Goal: Task Accomplishment & Management: Use online tool/utility

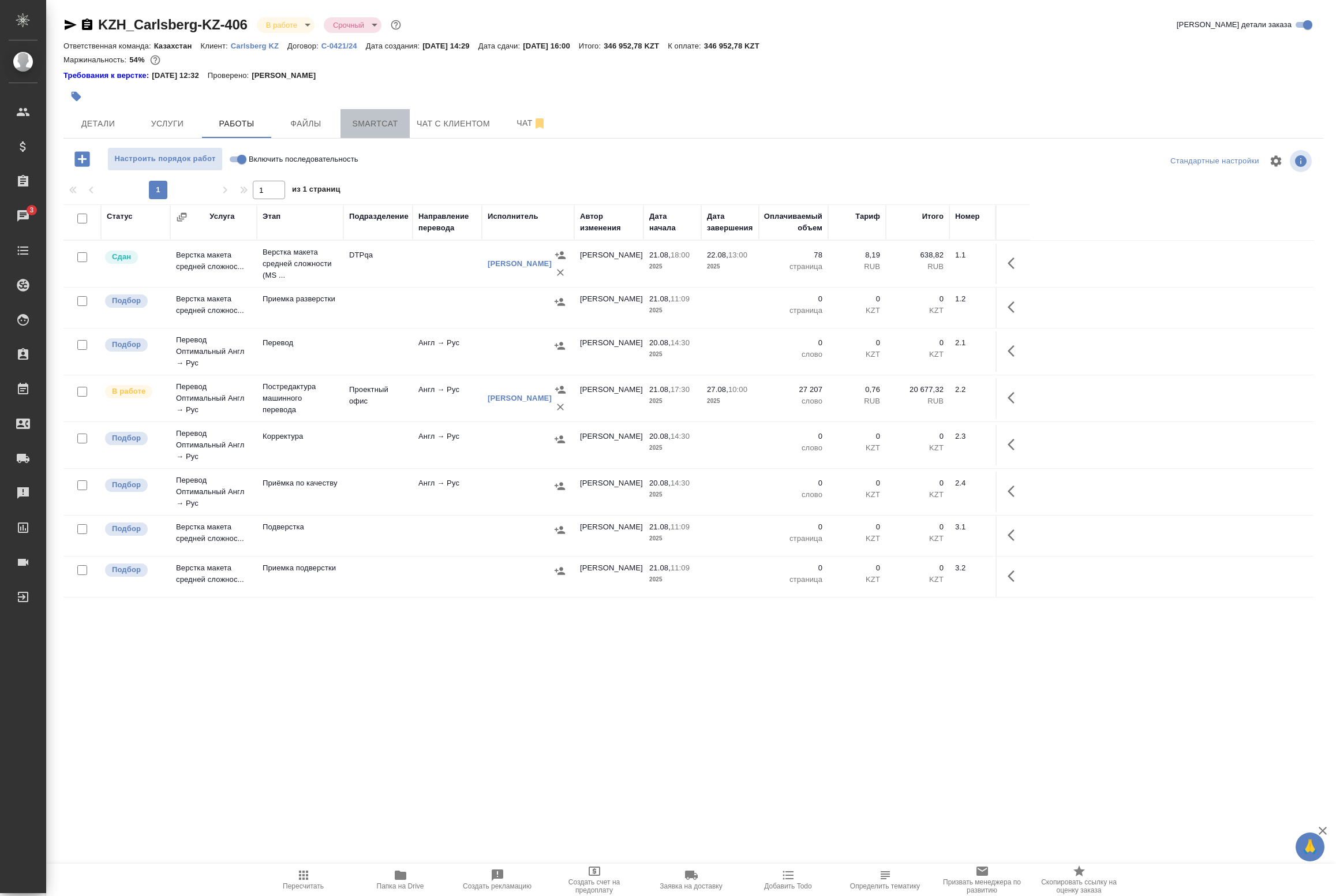
click at [375, 124] on span "Smartcat" at bounding box center [375, 124] width 55 height 14
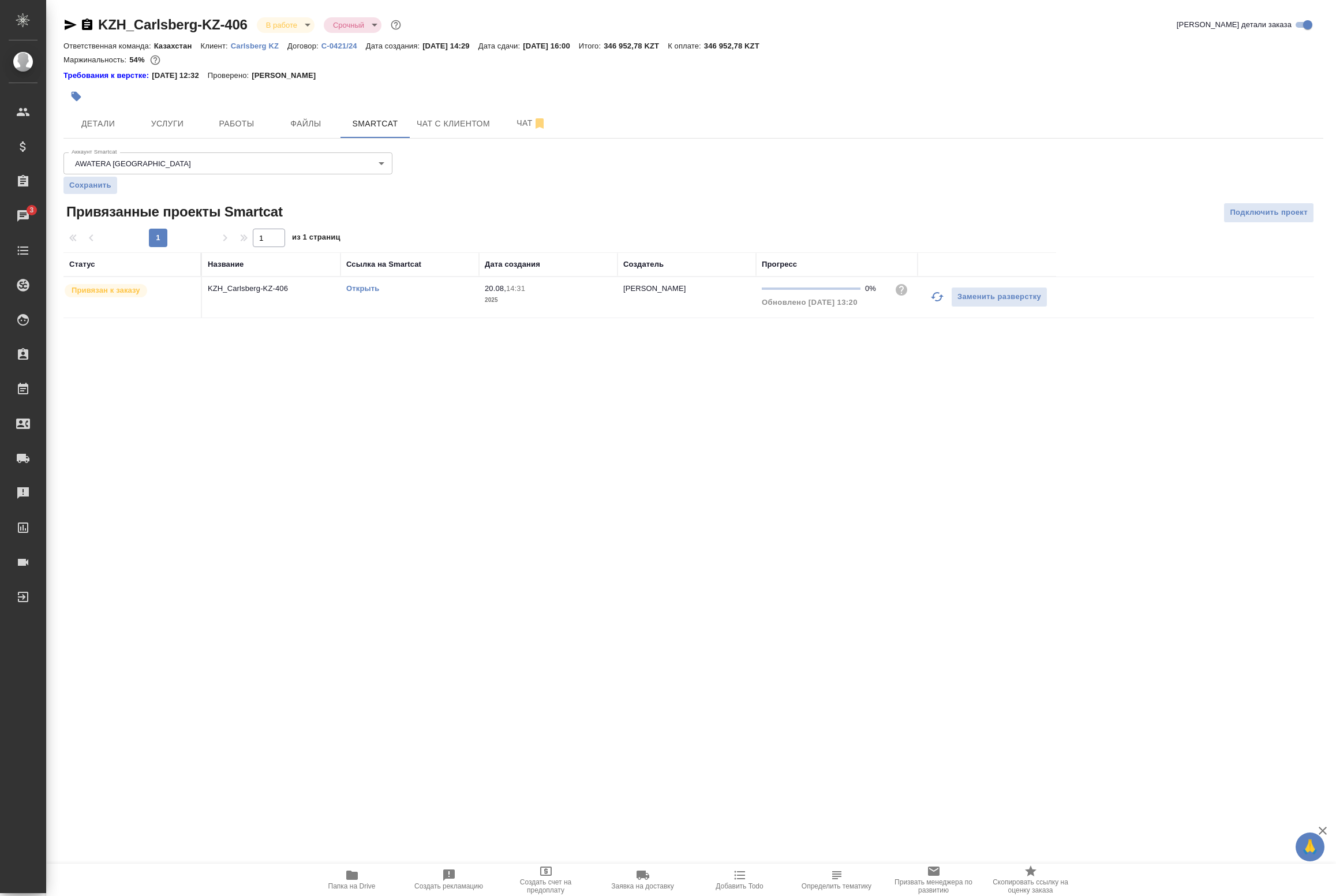
click at [939, 292] on icon "button" at bounding box center [937, 296] width 14 height 14
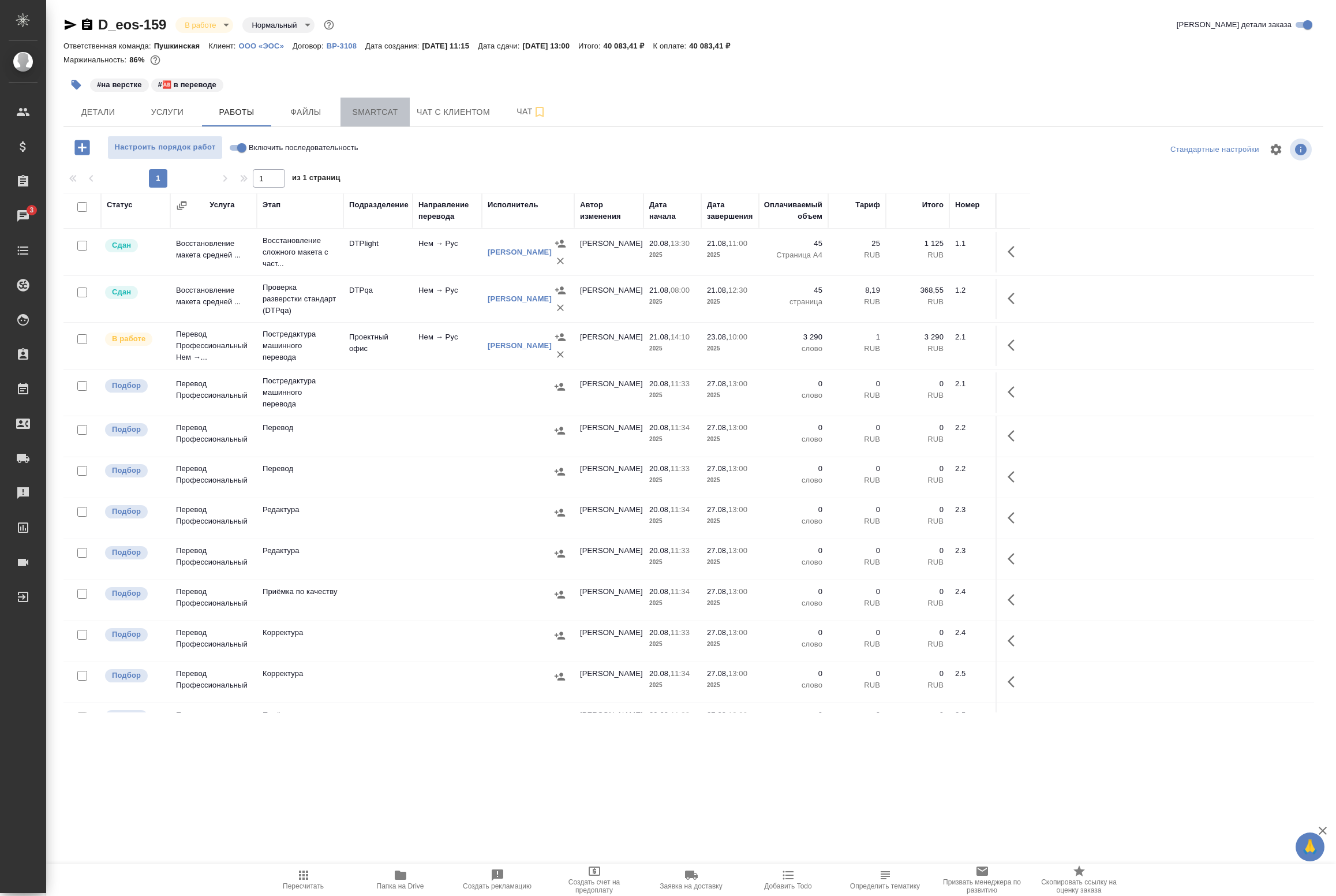
click at [371, 107] on span "Smartcat" at bounding box center [375, 112] width 55 height 14
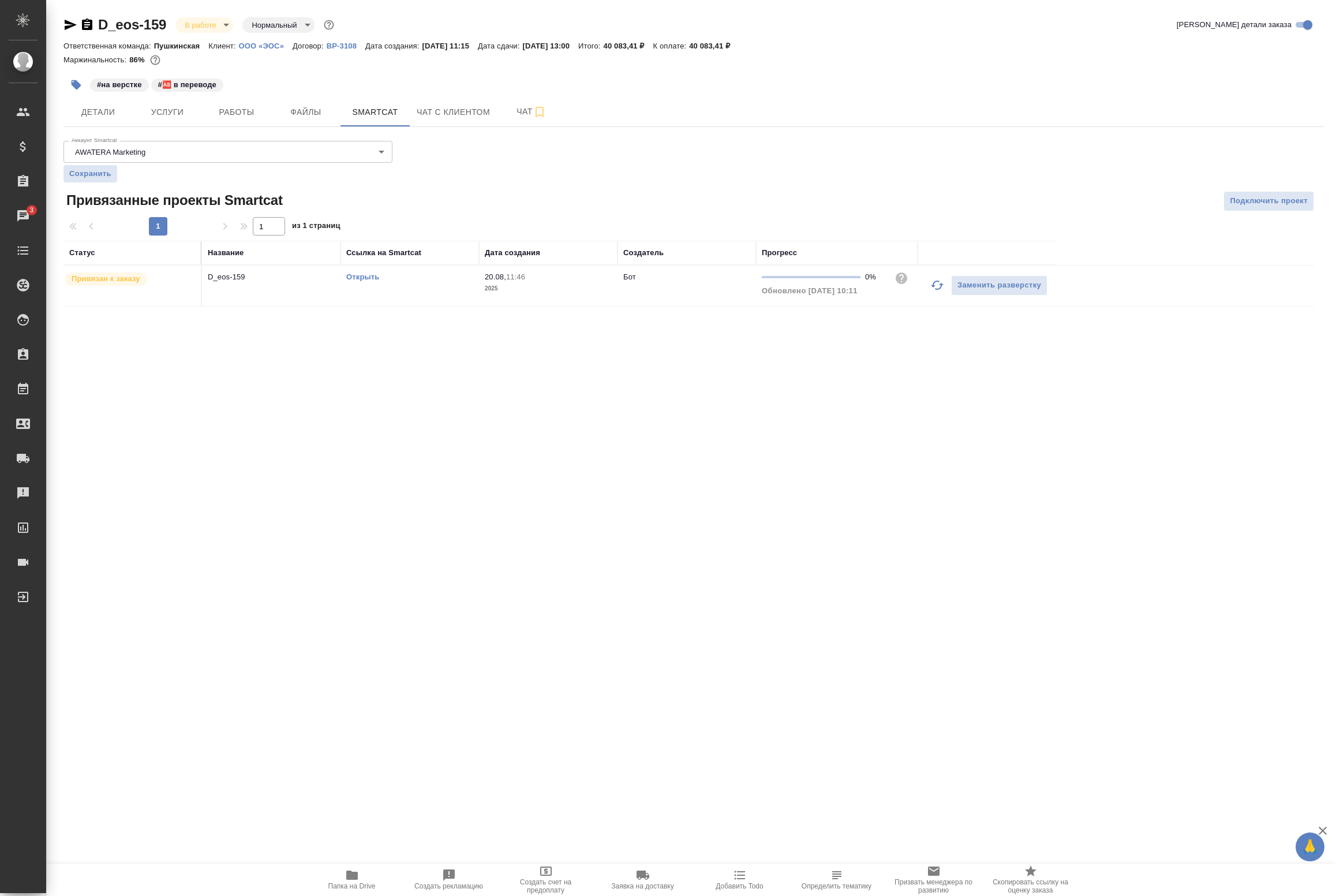
click at [930, 287] on icon "button" at bounding box center [937, 285] width 14 height 14
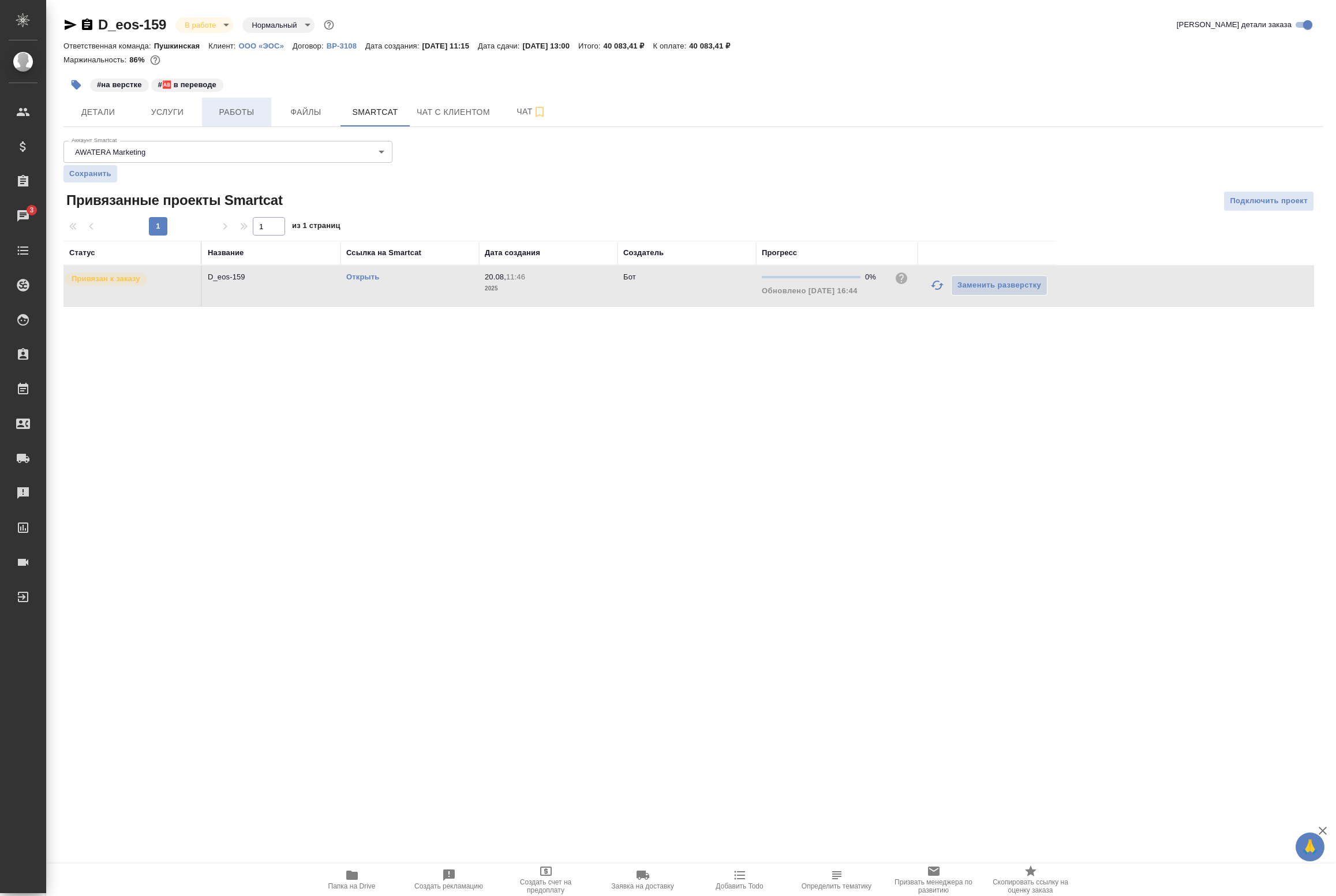
click at [226, 105] on span "Работы" at bounding box center [236, 112] width 55 height 14
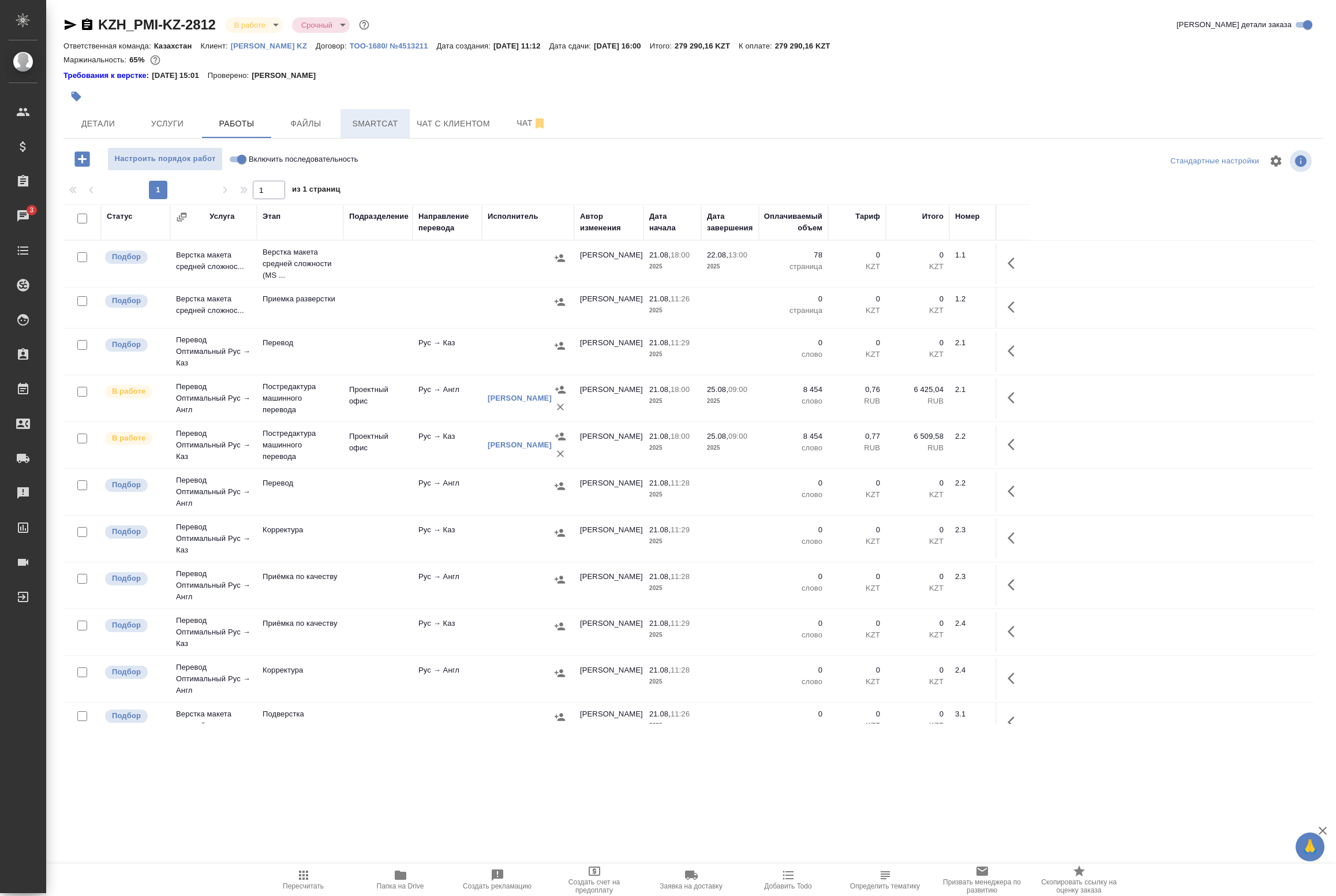
drag, startPoint x: 382, startPoint y: 126, endPoint x: 399, endPoint y: 131, distance: 17.7
click at [382, 126] on span "Smartcat" at bounding box center [375, 124] width 55 height 14
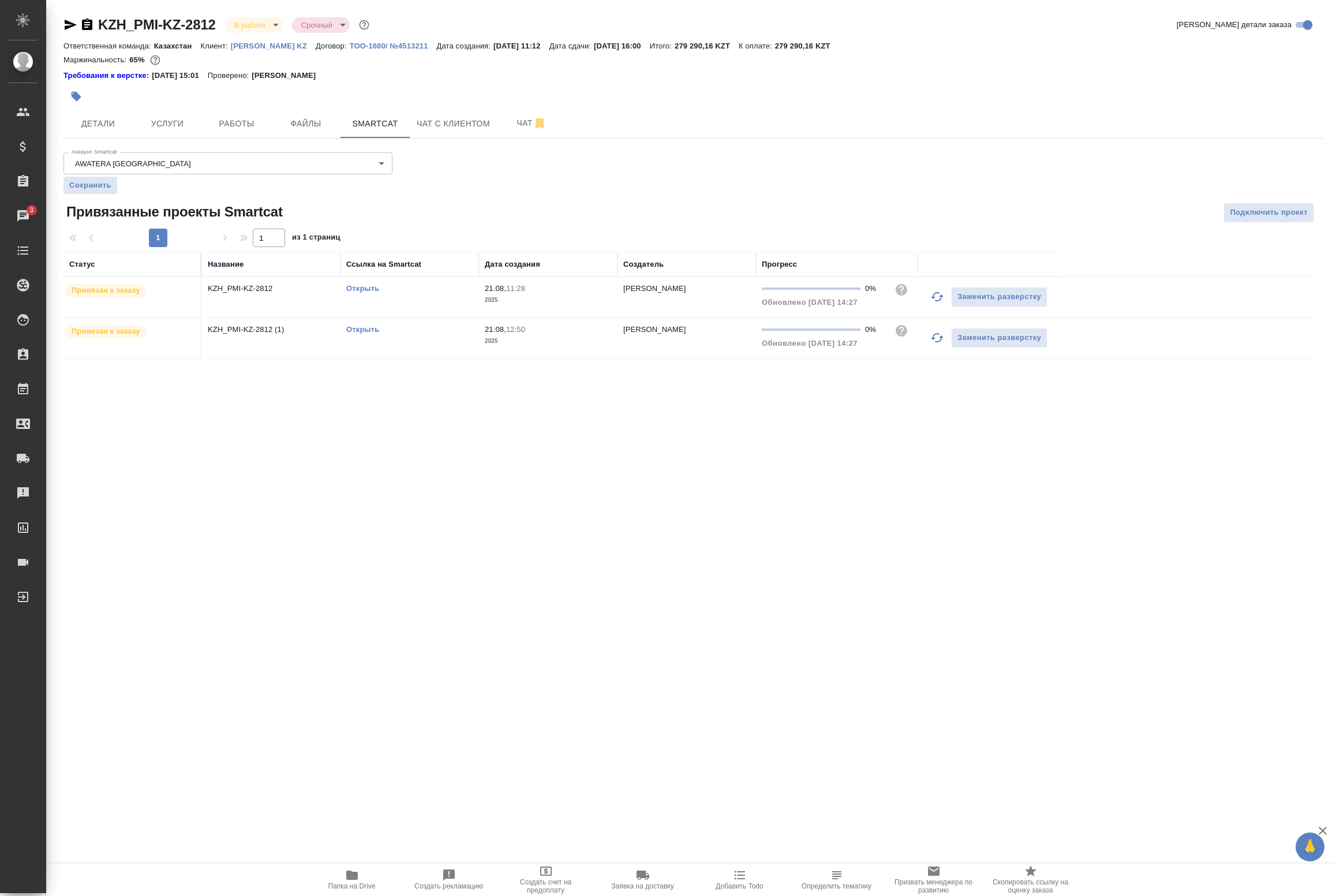
click at [934, 296] on icon "button" at bounding box center [937, 296] width 13 height 9
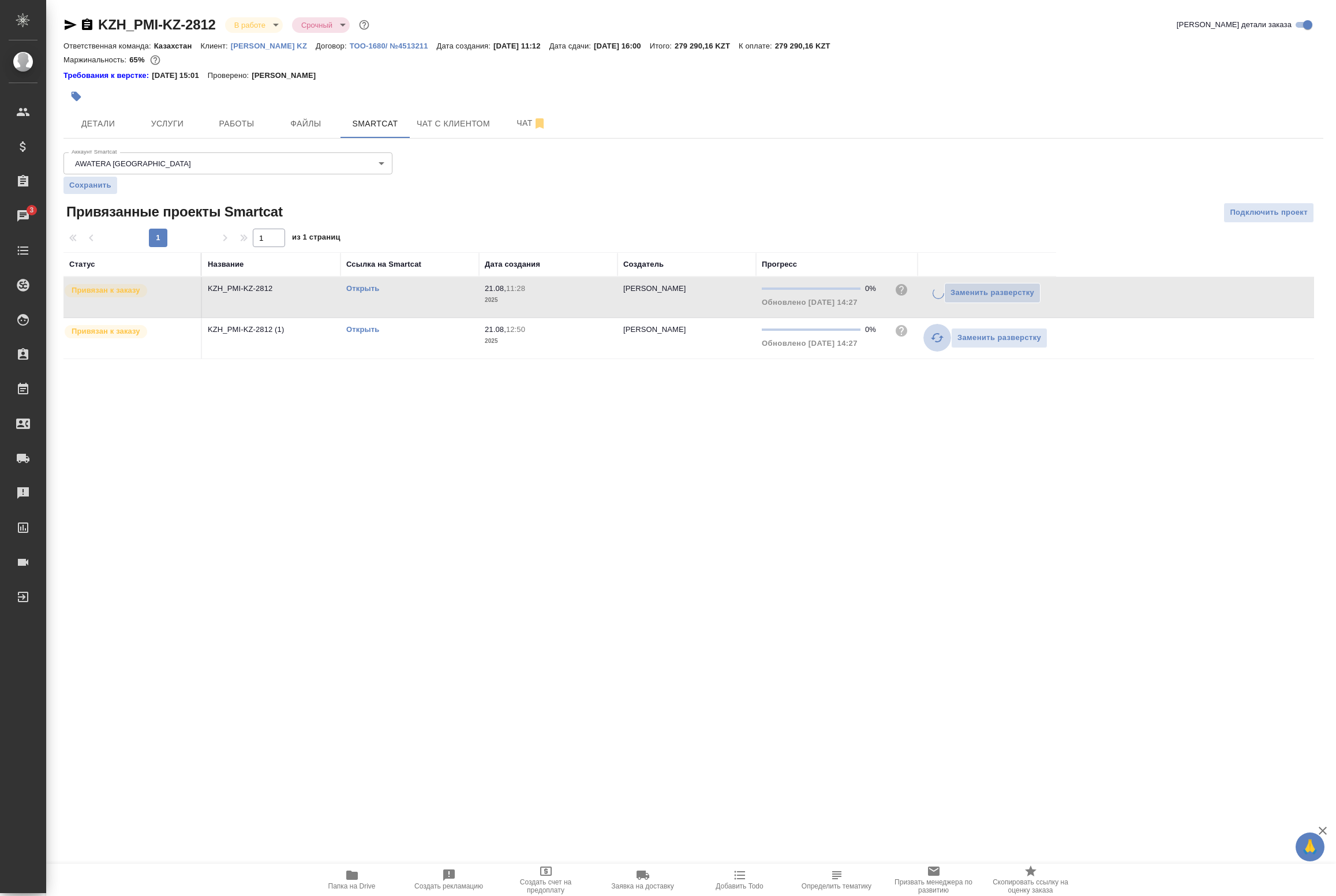
click at [933, 344] on icon "button" at bounding box center [937, 337] width 14 height 14
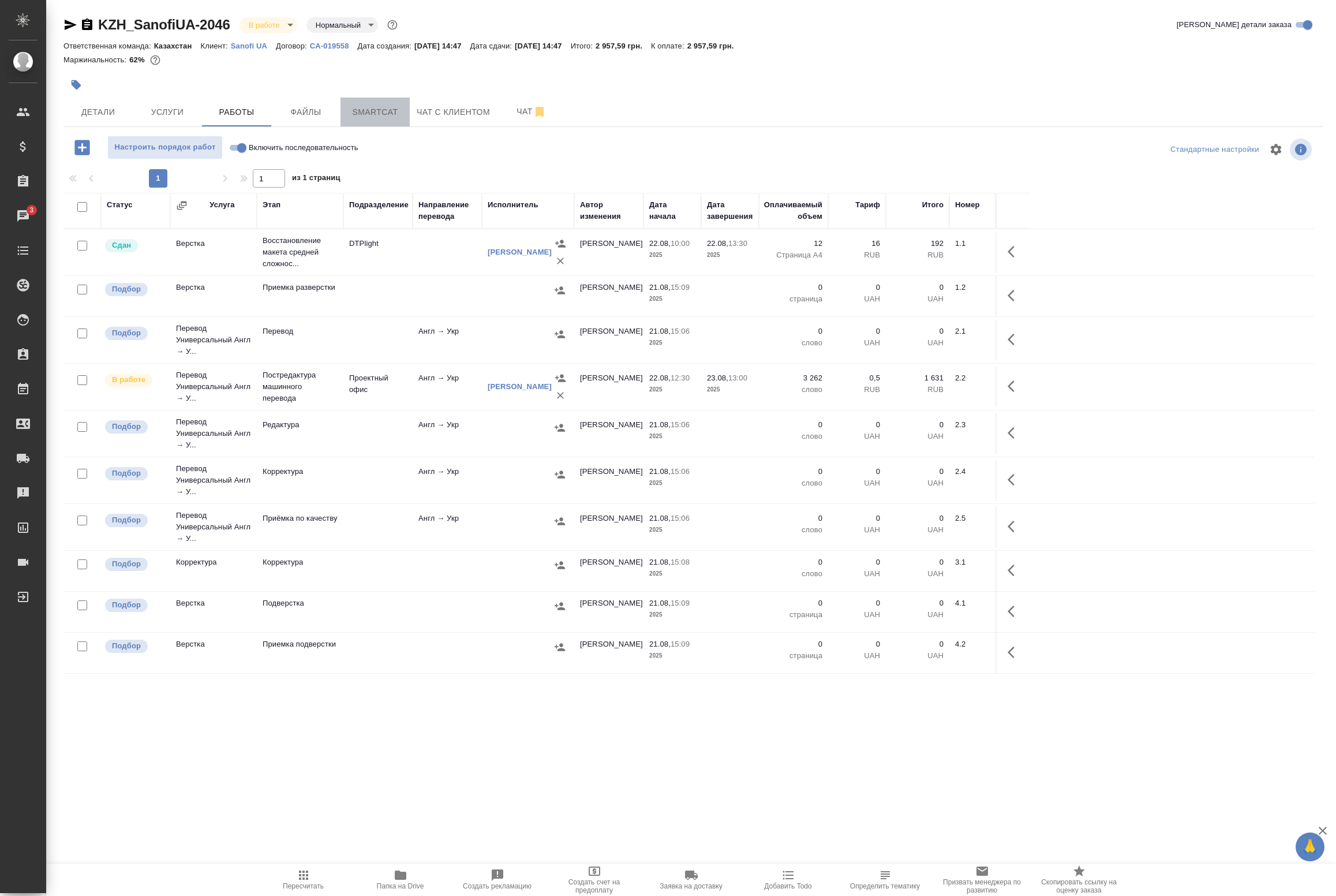
click at [369, 111] on span "Smartcat" at bounding box center [375, 112] width 55 height 14
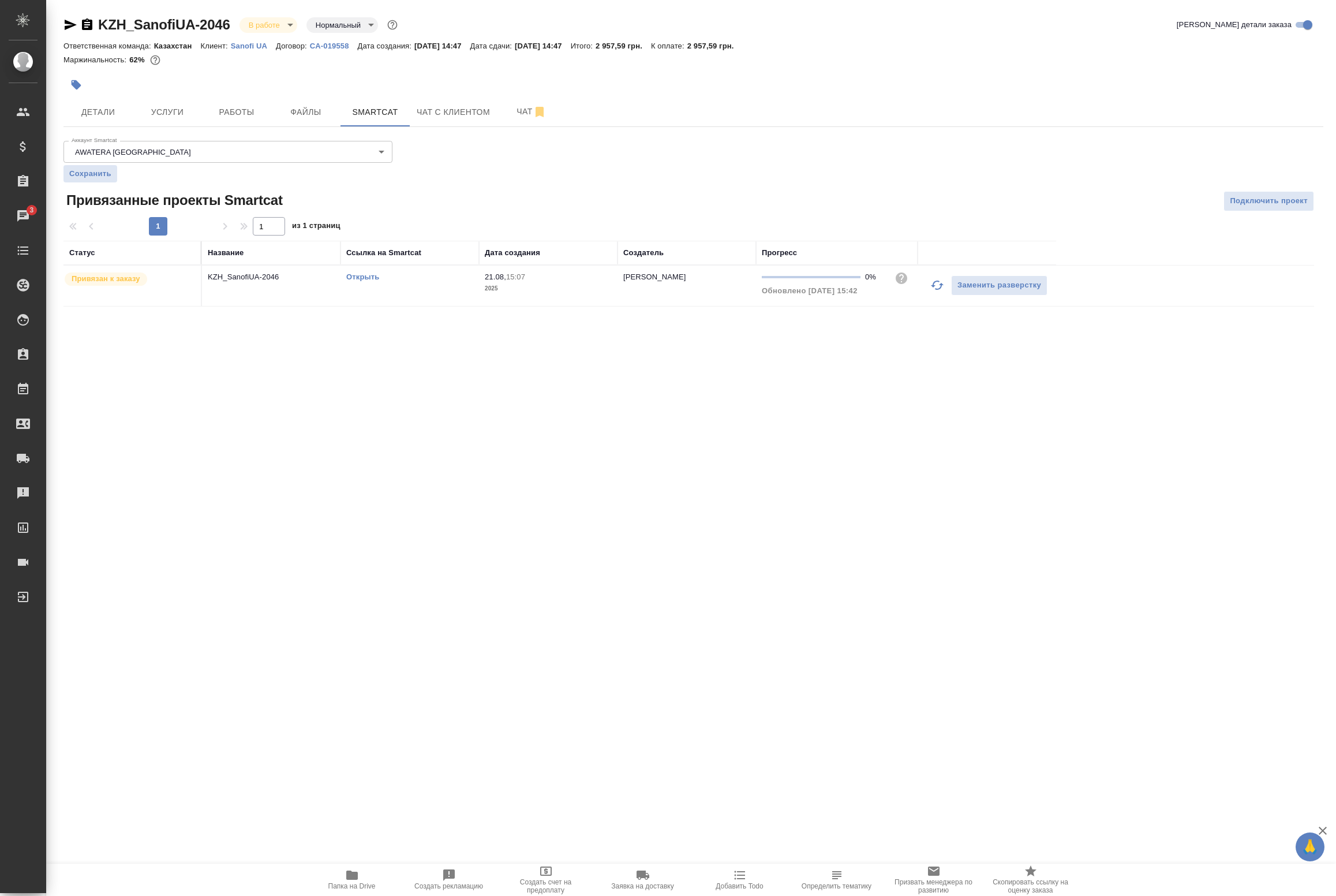
click at [942, 281] on icon "button" at bounding box center [937, 285] width 14 height 14
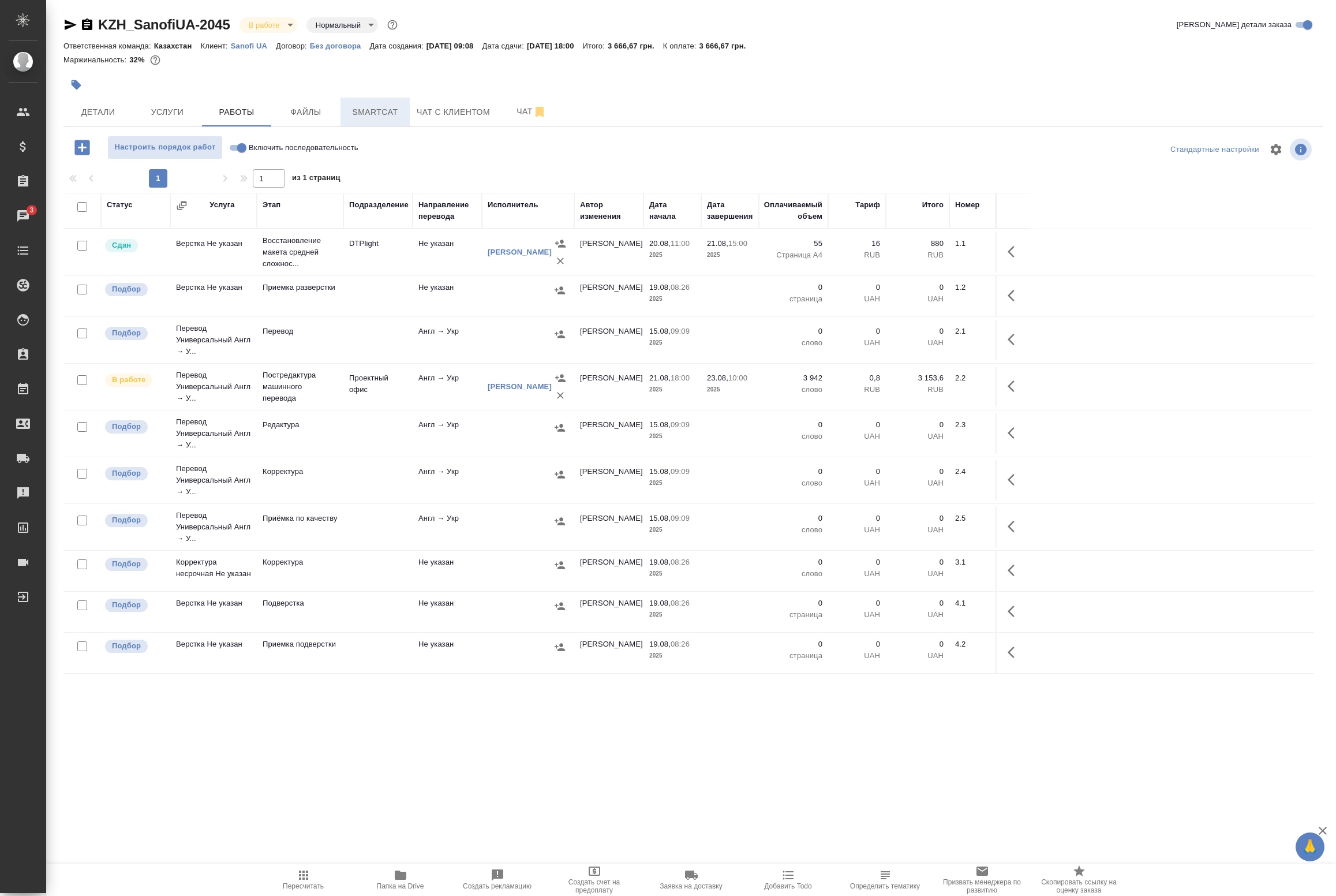
drag, startPoint x: 390, startPoint y: 111, endPoint x: 402, endPoint y: 114, distance: 12.4
click at [390, 111] on span "Smartcat" at bounding box center [375, 112] width 55 height 14
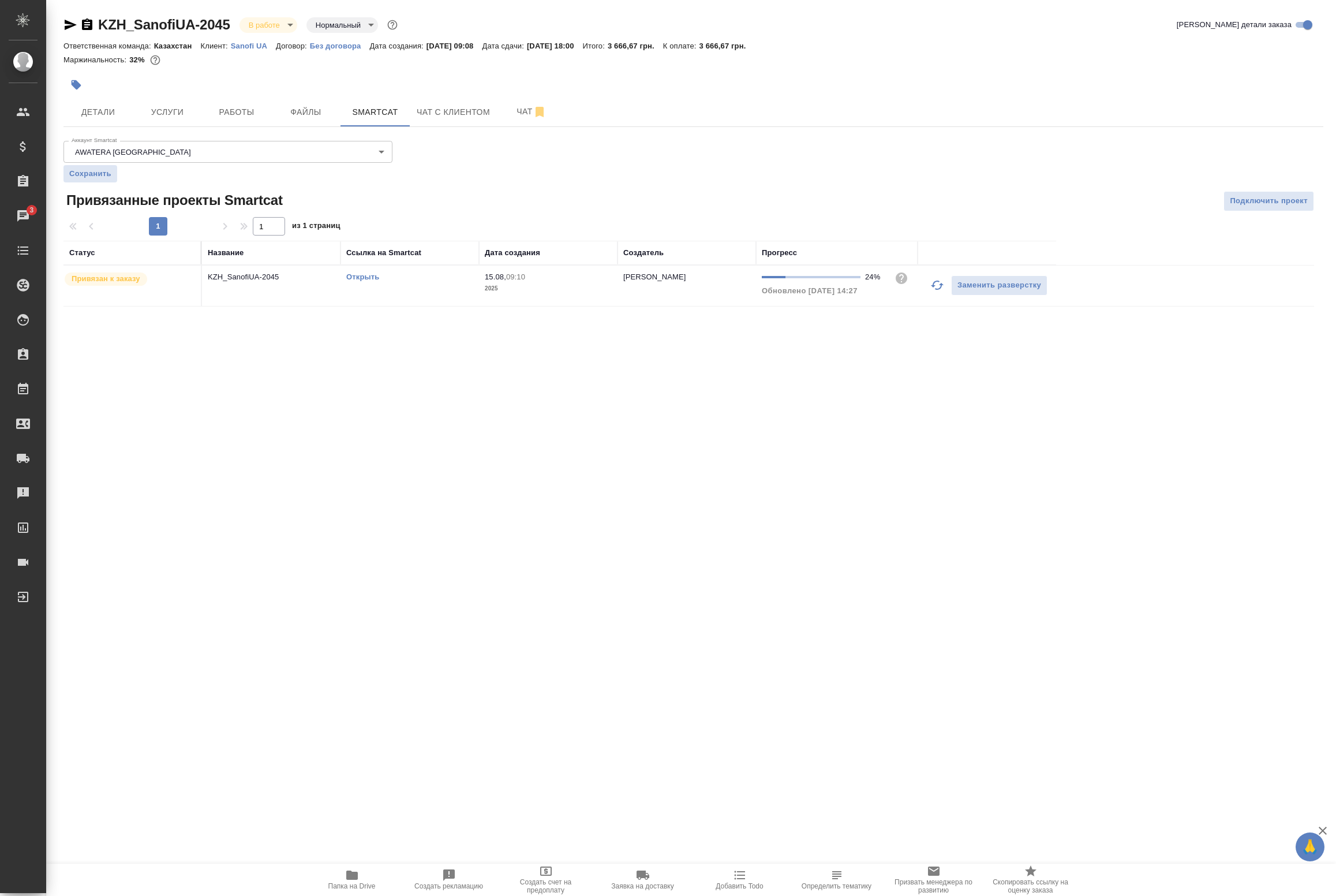
click at [932, 287] on icon "button" at bounding box center [937, 285] width 13 height 9
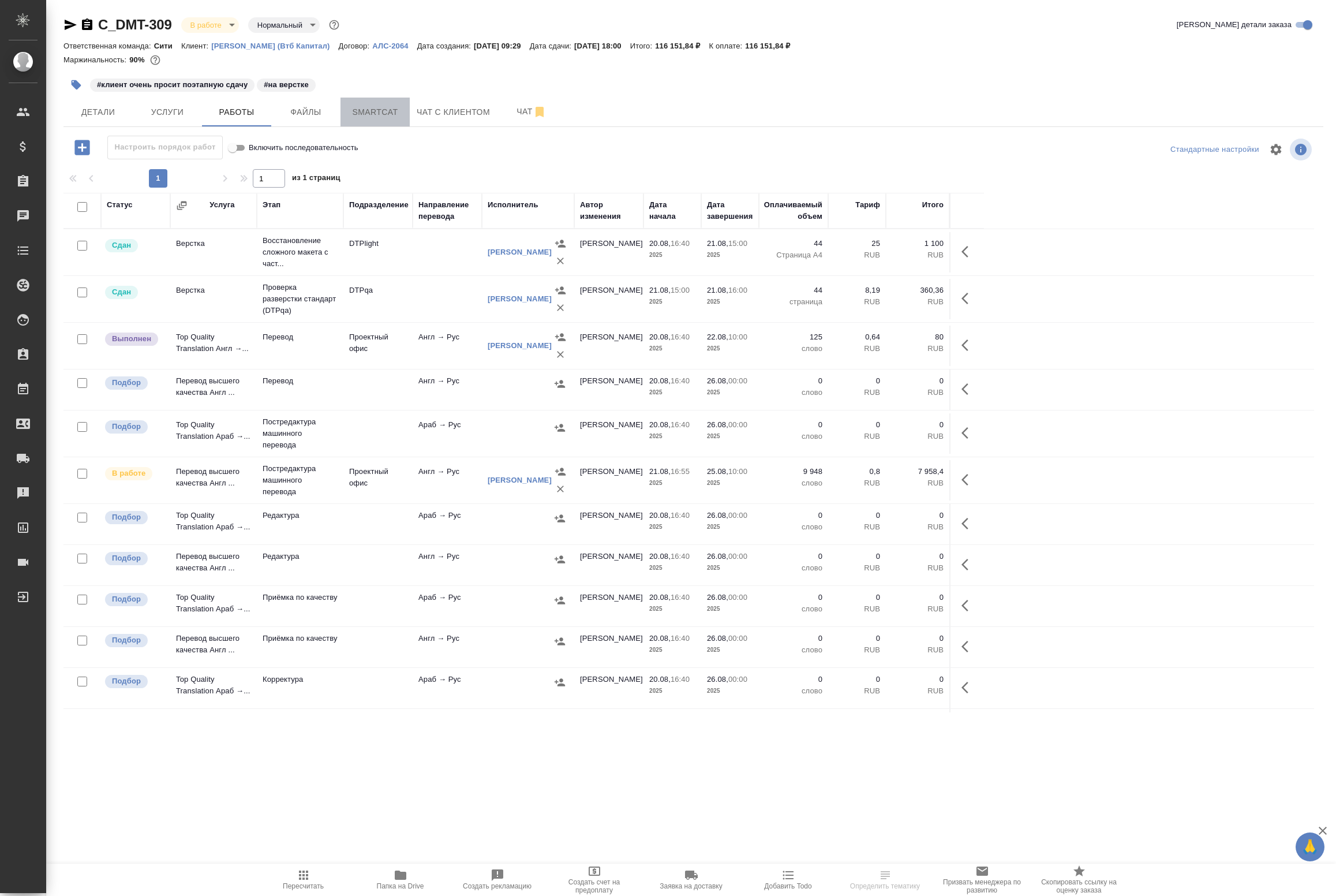
click at [358, 113] on span "Smartcat" at bounding box center [375, 112] width 55 height 14
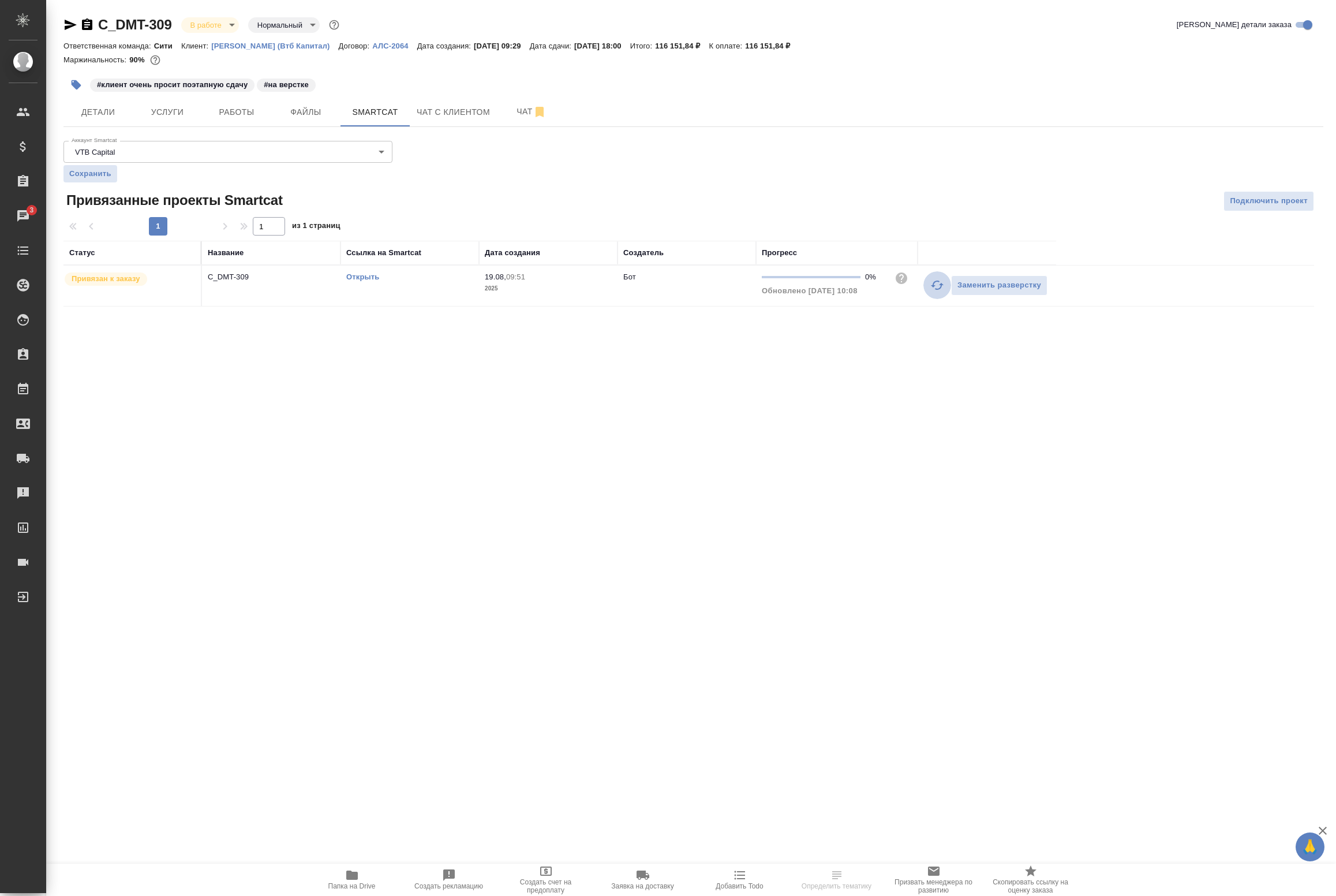
click at [932, 290] on icon "button" at bounding box center [937, 285] width 14 height 14
